Goal: Task Accomplishment & Management: Manage account settings

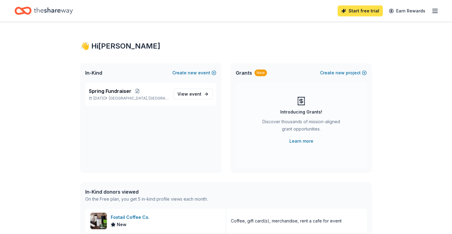
click at [362, 11] on link "Start free trial" at bounding box center [360, 10] width 45 height 11
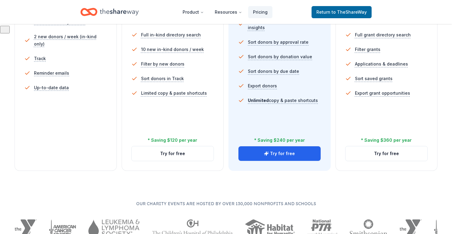
scroll to position [232, 0]
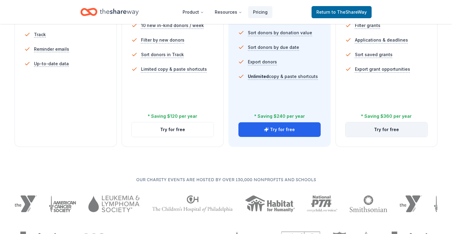
click at [395, 134] on button "Try for free" at bounding box center [386, 129] width 82 height 15
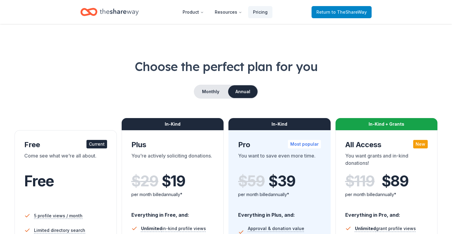
click at [350, 11] on span "to TheShareWay" at bounding box center [348, 11] width 35 height 5
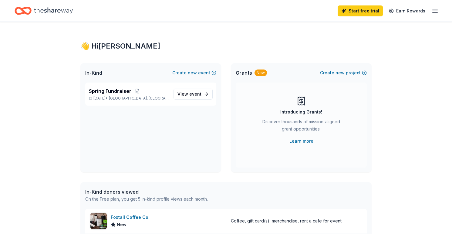
click at [434, 11] on line "button" at bounding box center [434, 11] width 5 height 0
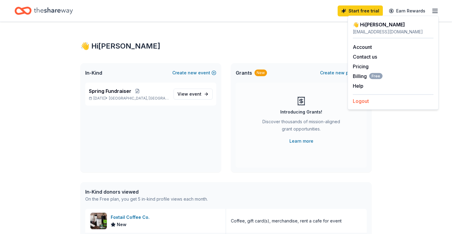
click at [364, 102] on button "Logout" at bounding box center [361, 100] width 16 height 7
